Goal: Find specific page/section: Find specific page/section

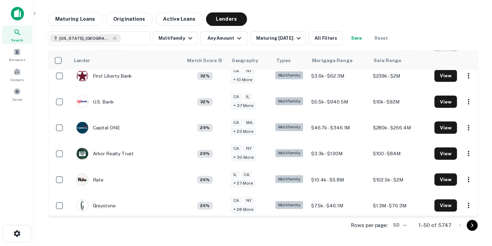
scroll to position [191, 0]
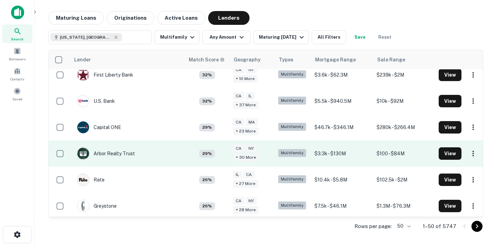
click at [147, 153] on td "Arbor Realty Trust" at bounding box center [127, 153] width 115 height 26
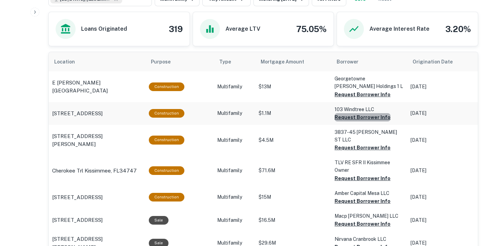
click at [369, 99] on button "Request Borrower Info" at bounding box center [362, 94] width 56 height 8
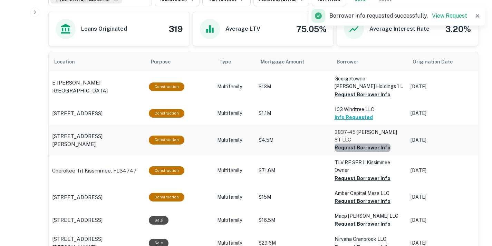
click at [371, 99] on button "Request Borrower Info" at bounding box center [362, 94] width 56 height 8
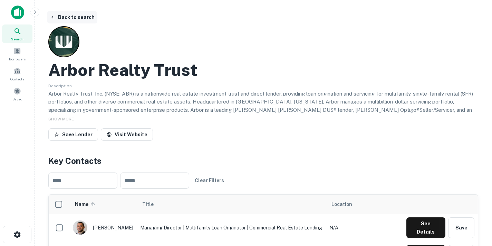
click at [55, 14] on button "Back to search" at bounding box center [72, 17] width 50 height 12
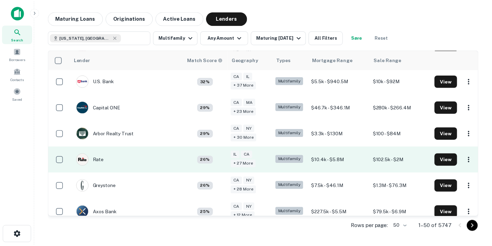
scroll to position [211, 0]
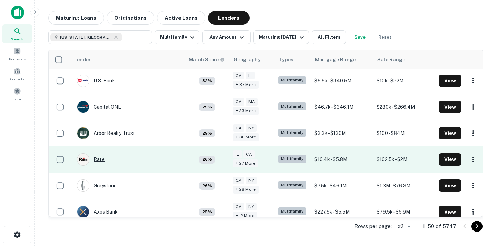
click at [102, 161] on div "Rate" at bounding box center [91, 159] width 28 height 12
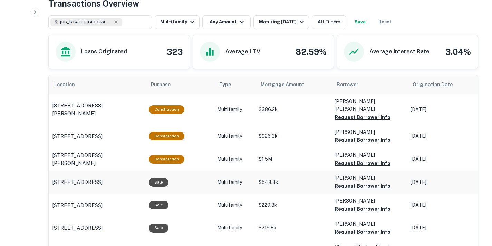
scroll to position [358, 0]
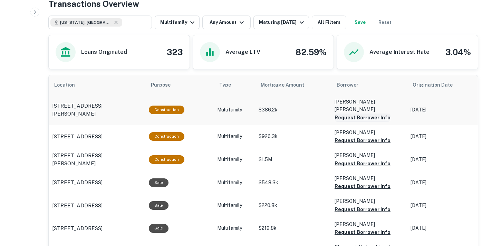
click at [336, 113] on button "Request Borrower Info" at bounding box center [362, 117] width 56 height 8
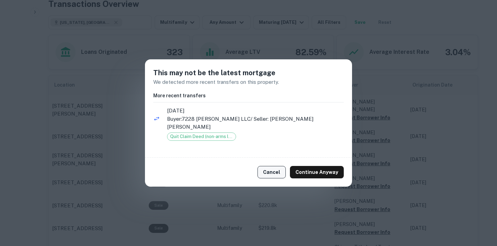
click at [279, 167] on button "Cancel" at bounding box center [271, 172] width 28 height 12
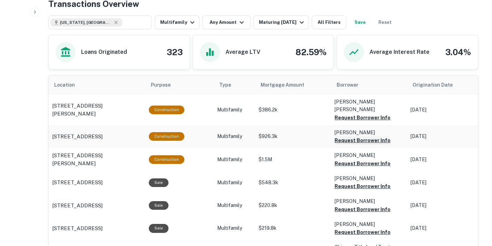
click at [353, 122] on button "Request Borrower Info" at bounding box center [362, 117] width 56 height 8
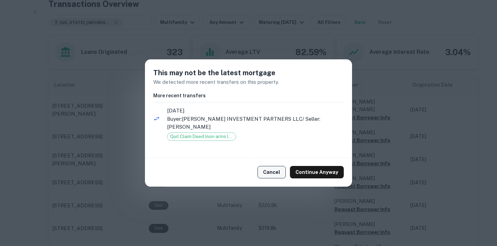
click at [281, 168] on button "Cancel" at bounding box center [271, 172] width 28 height 12
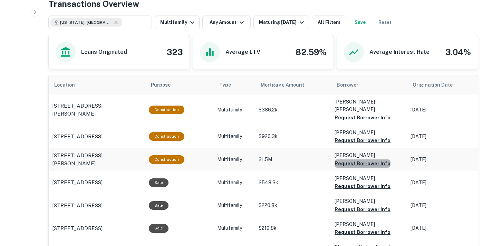
click at [363, 122] on button "Request Borrower Info" at bounding box center [362, 117] width 56 height 8
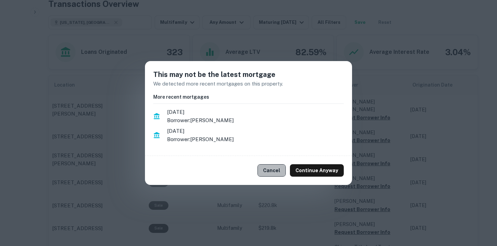
click at [270, 168] on button "Cancel" at bounding box center [271, 170] width 28 height 12
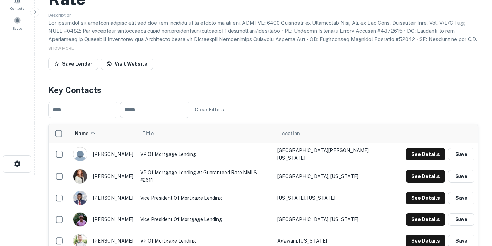
scroll to position [0, 0]
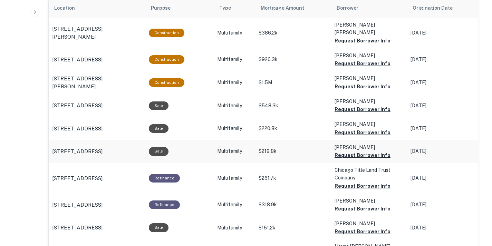
scroll to position [437, 0]
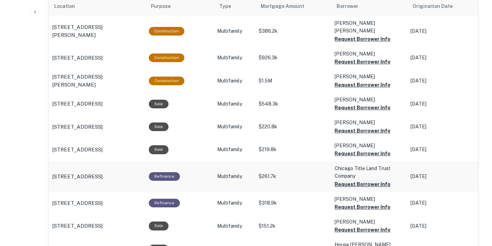
click at [373, 43] on button "Request Borrower Info" at bounding box center [362, 39] width 56 height 8
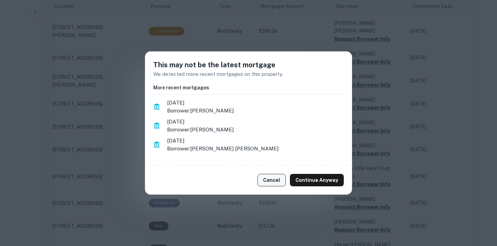
click at [274, 181] on button "Cancel" at bounding box center [271, 180] width 28 height 12
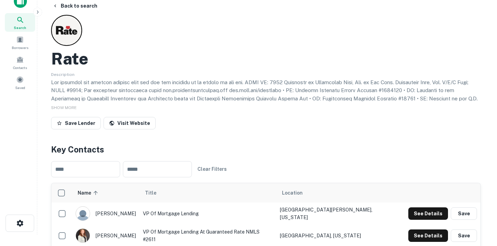
scroll to position [0, 0]
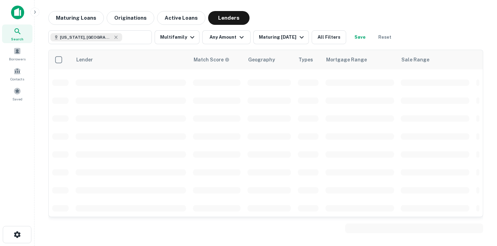
scroll to position [211, 0]
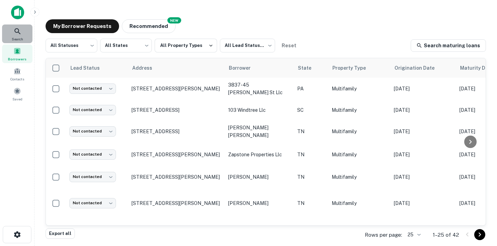
click at [11, 30] on div "Search" at bounding box center [17, 33] width 30 height 19
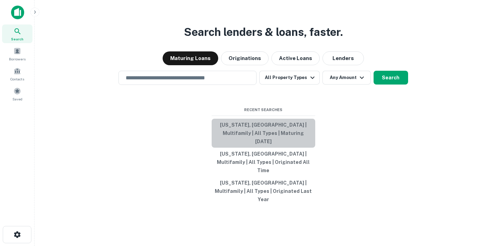
click at [261, 144] on button "[US_STATE], [GEOGRAPHIC_DATA] | Multifamily | All Types | Maturing [DATE]" at bounding box center [262, 133] width 103 height 29
type input "**********"
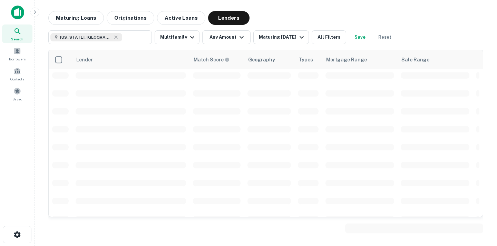
scroll to position [211, 0]
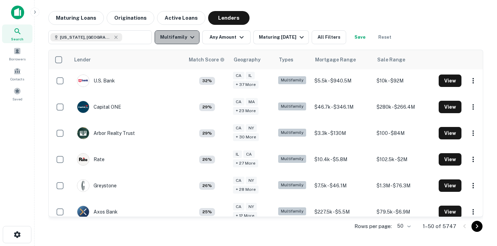
click at [193, 37] on icon "button" at bounding box center [192, 37] width 8 height 8
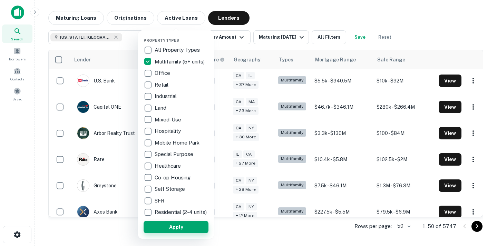
click at [189, 231] on button "Apply" at bounding box center [175, 227] width 65 height 12
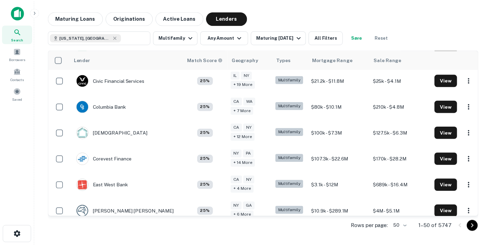
scroll to position [551, 0]
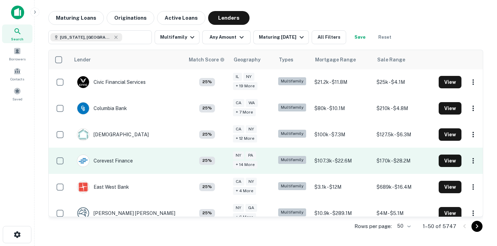
click at [132, 160] on td "Corevest Finance" at bounding box center [104, 160] width 63 height 19
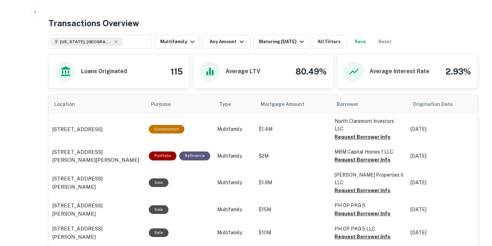
scroll to position [275, 0]
click at [344, 136] on button "Request Borrower Info" at bounding box center [362, 136] width 56 height 8
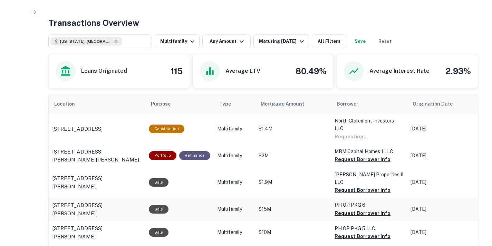
scroll to position [298, 0]
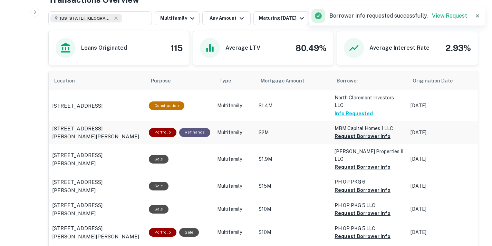
click at [373, 136] on button "Request Borrower Info" at bounding box center [362, 136] width 56 height 8
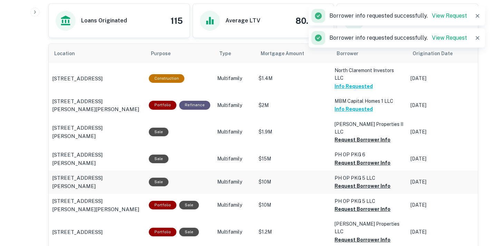
scroll to position [326, 0]
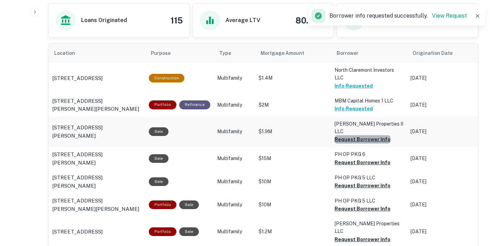
click at [371, 135] on button "Request Borrower Info" at bounding box center [362, 139] width 56 height 8
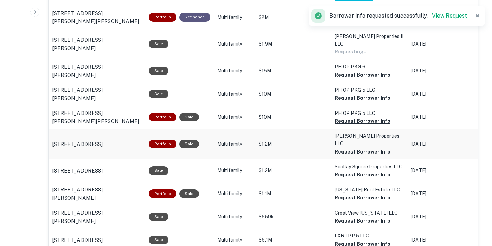
scroll to position [416, 0]
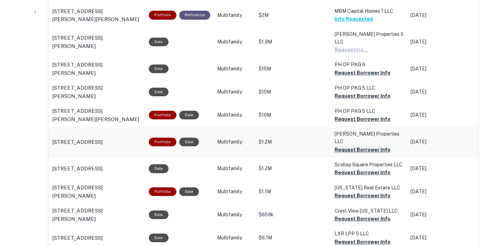
click at [367, 54] on button "Request Borrower Info" at bounding box center [350, 50] width 33 height 8
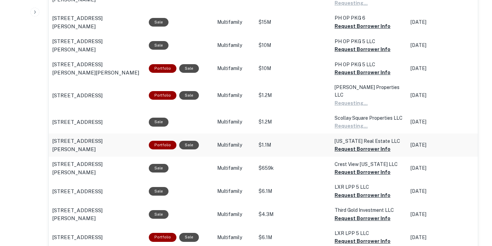
scroll to position [464, 0]
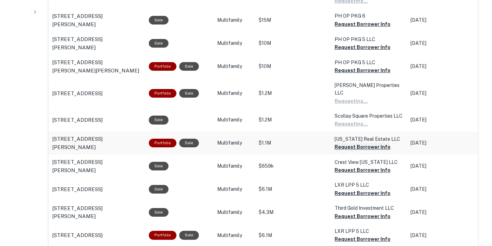
click at [361, 5] on button "Request Borrower Info" at bounding box center [350, 1] width 33 height 8
click at [358, 5] on button "Request Borrower Info" at bounding box center [350, 1] width 33 height 8
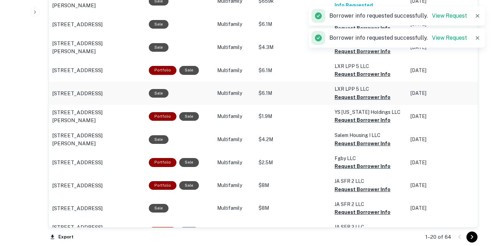
scroll to position [627, 0]
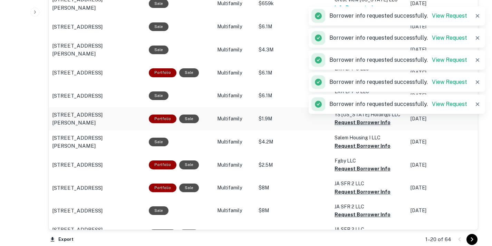
click at [356, 23] on div "Borrower info requested successfully. View Request" at bounding box center [389, 16] width 156 height 14
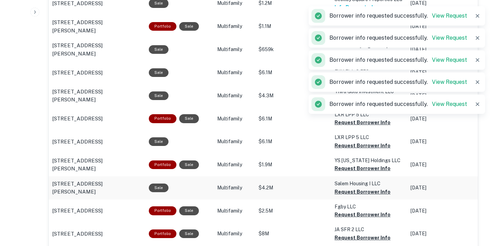
scroll to position [580, 0]
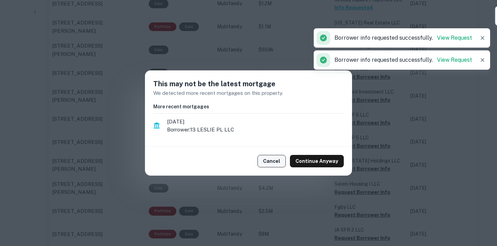
click at [281, 160] on button "Cancel" at bounding box center [271, 161] width 28 height 12
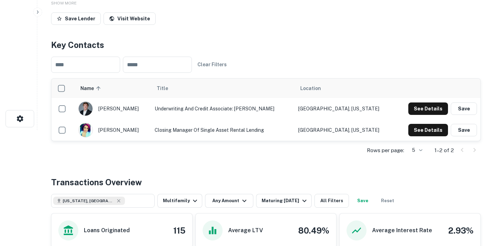
scroll to position [0, 0]
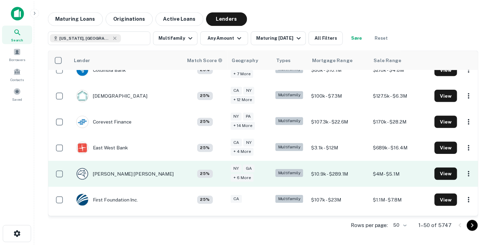
scroll to position [627, 0]
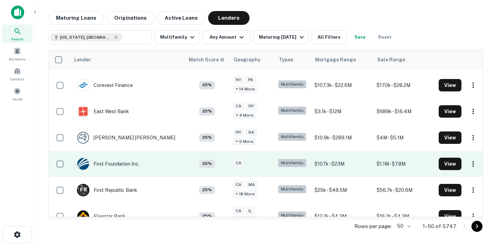
click at [155, 165] on td "First Foundation Inc." at bounding box center [127, 164] width 115 height 26
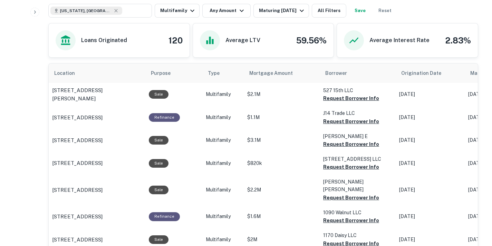
scroll to position [370, 0]
click at [350, 98] on button "Request Borrower Info" at bounding box center [351, 99] width 56 height 8
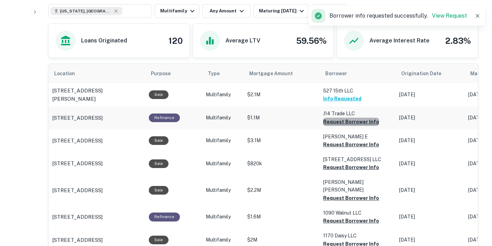
click at [355, 122] on button "Request Borrower Info" at bounding box center [351, 122] width 56 height 8
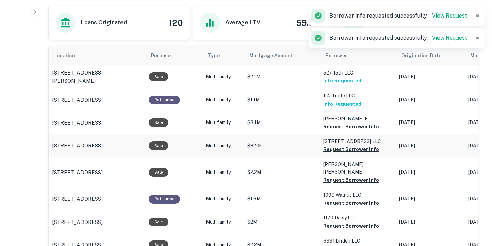
scroll to position [388, 0]
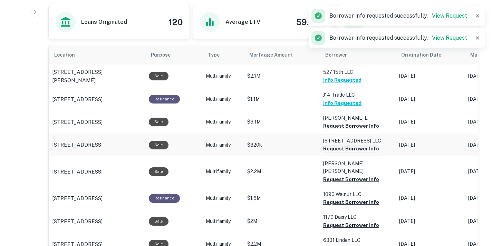
click at [365, 130] on button "Request Borrower Info" at bounding box center [351, 126] width 56 height 8
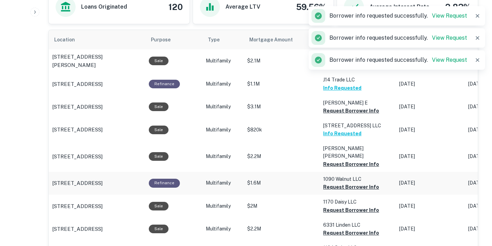
scroll to position [404, 0]
click at [360, 115] on button "Request Borrower Info" at bounding box center [351, 110] width 56 height 8
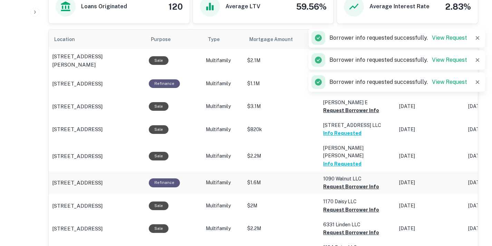
scroll to position [361, 0]
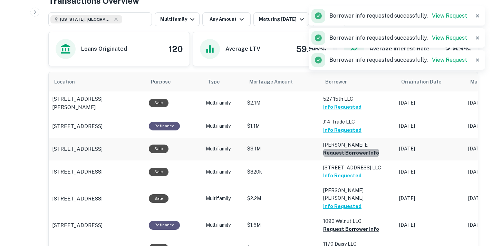
click at [358, 153] on button "Request Borrower Info" at bounding box center [351, 153] width 56 height 8
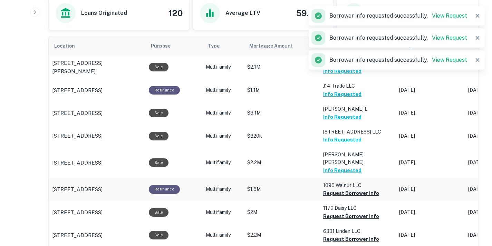
scroll to position [401, 0]
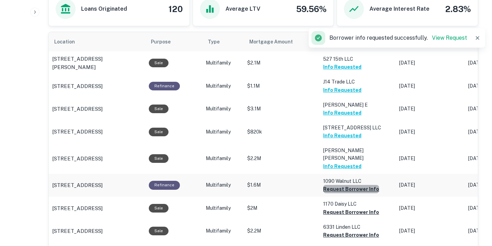
click at [353, 185] on button "Request Borrower Info" at bounding box center [351, 189] width 56 height 8
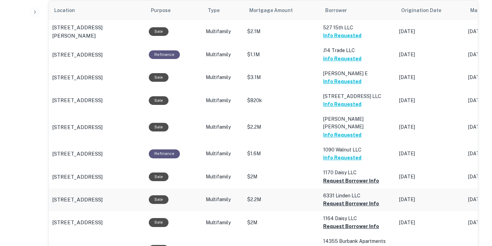
scroll to position [434, 0]
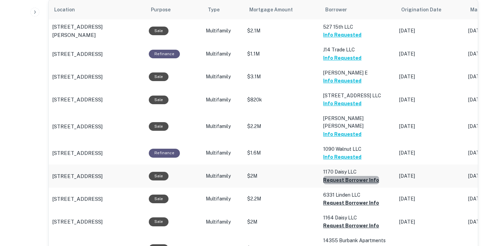
click at [357, 176] on button "Request Borrower Info" at bounding box center [351, 180] width 56 height 8
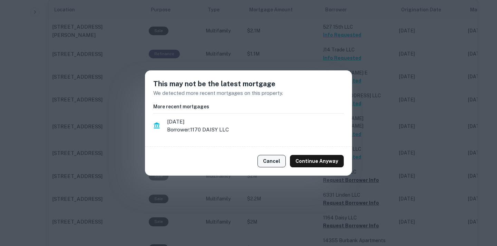
click at [272, 160] on button "Cancel" at bounding box center [271, 161] width 28 height 12
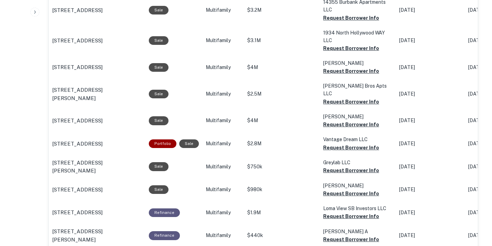
scroll to position [676, 0]
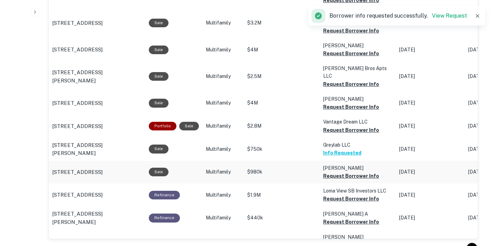
scroll to position [690, 0]
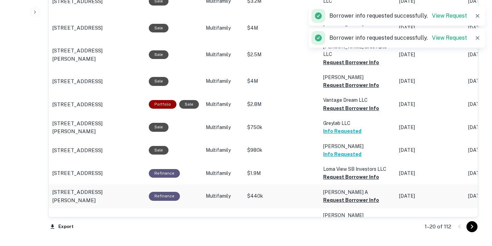
scroll to position [712, 0]
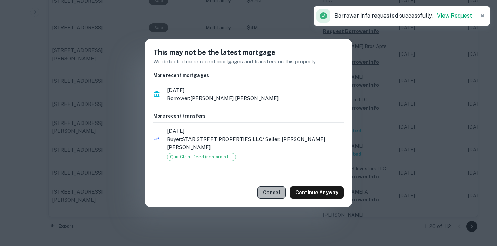
click at [279, 196] on button "Cancel" at bounding box center [271, 192] width 28 height 12
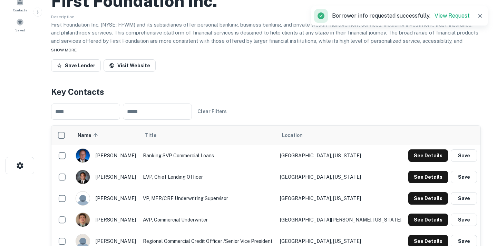
scroll to position [0, 0]
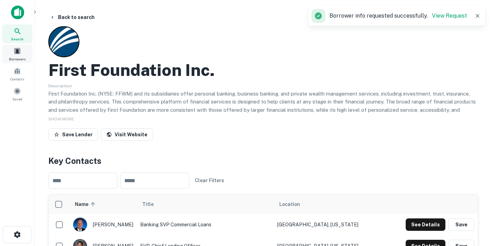
click at [12, 56] on span "Borrowers" at bounding box center [17, 59] width 17 height 6
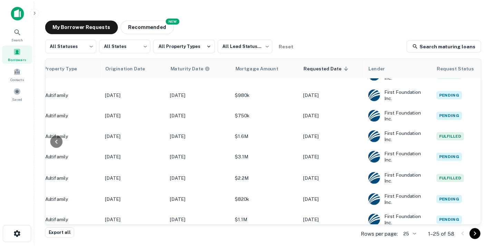
scroll to position [0, 288]
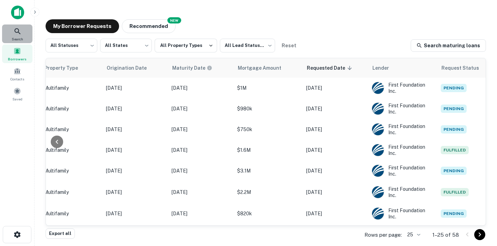
click at [13, 28] on div "Search" at bounding box center [17, 33] width 30 height 19
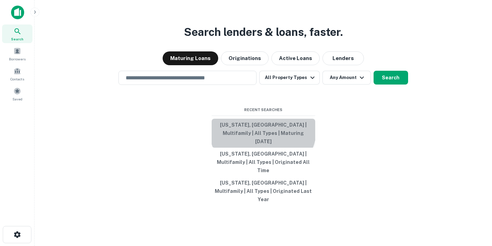
click at [262, 141] on button "[US_STATE], [GEOGRAPHIC_DATA] | Multifamily | All Types | Maturing [DATE]" at bounding box center [262, 133] width 103 height 29
type input "**********"
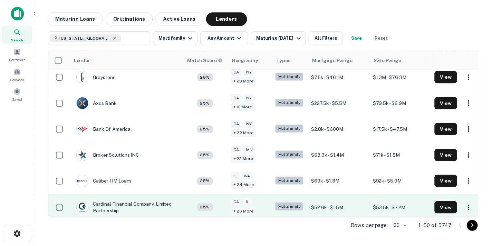
scroll to position [320, 0]
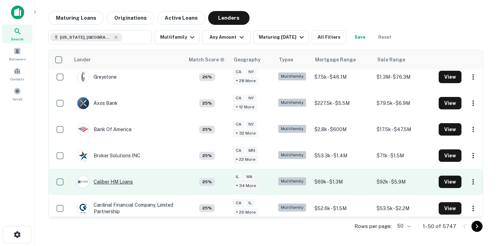
click at [110, 183] on div "Caliber HM Loans" at bounding box center [105, 182] width 56 height 12
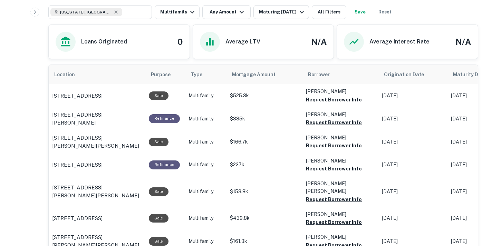
scroll to position [326, 0]
click at [324, 101] on button "Request Borrower Info" at bounding box center [334, 100] width 56 height 8
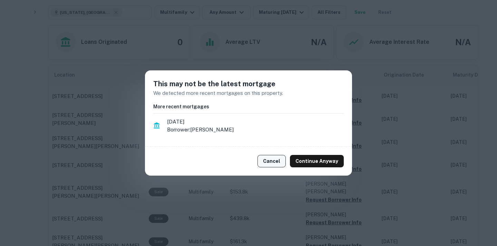
click at [269, 165] on button "Cancel" at bounding box center [271, 161] width 28 height 12
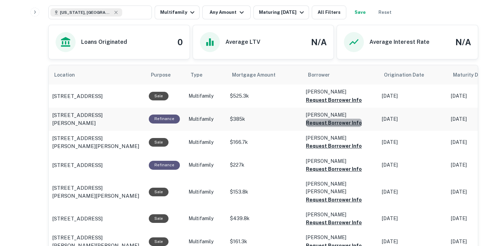
click at [347, 104] on button "Request Borrower Info" at bounding box center [334, 100] width 56 height 8
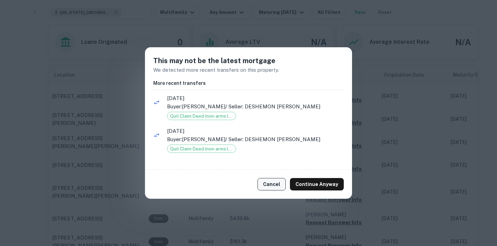
click at [265, 183] on button "Cancel" at bounding box center [271, 184] width 28 height 12
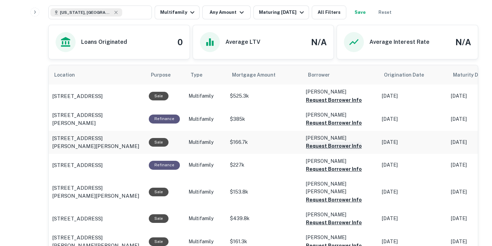
click at [339, 104] on button "Request Borrower Info" at bounding box center [334, 100] width 56 height 8
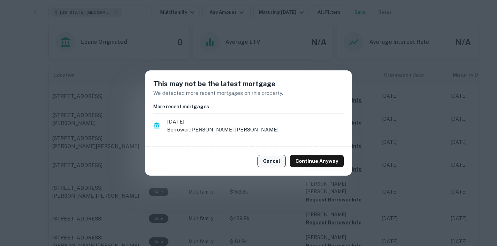
click at [279, 163] on button "Cancel" at bounding box center [271, 161] width 28 height 12
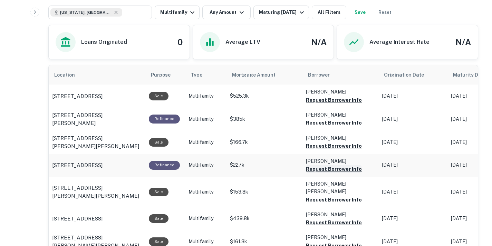
click at [331, 104] on button "Request Borrower Info" at bounding box center [334, 100] width 56 height 8
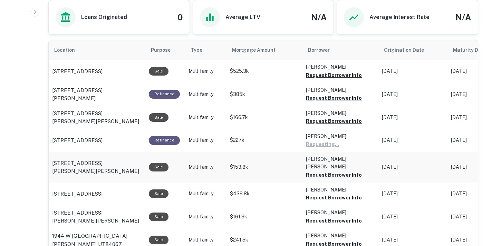
scroll to position [351, 0]
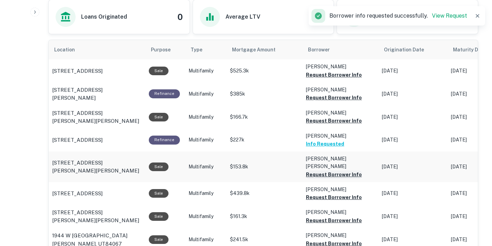
click at [343, 79] on button "Request Borrower Info" at bounding box center [334, 75] width 56 height 8
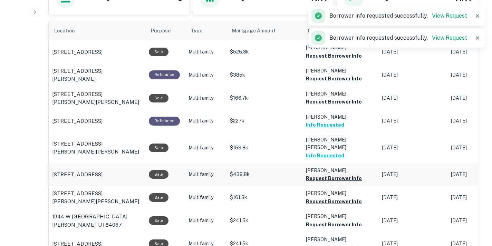
scroll to position [370, 0]
click at [328, 60] on button "Request Borrower Info" at bounding box center [334, 55] width 56 height 8
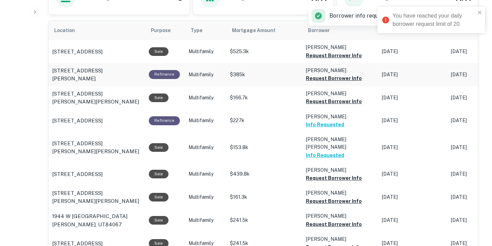
scroll to position [0, 0]
